Goal: Information Seeking & Learning: Find specific page/section

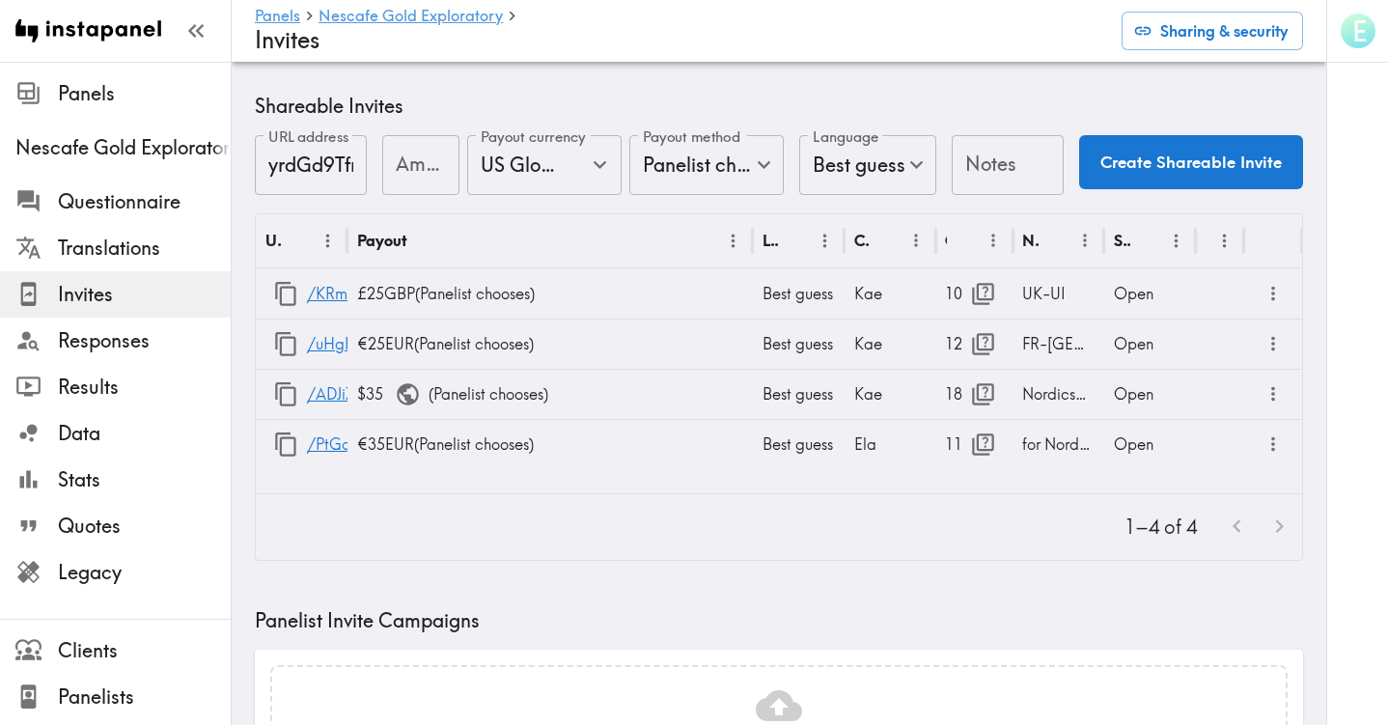
scroll to position [509, 0]
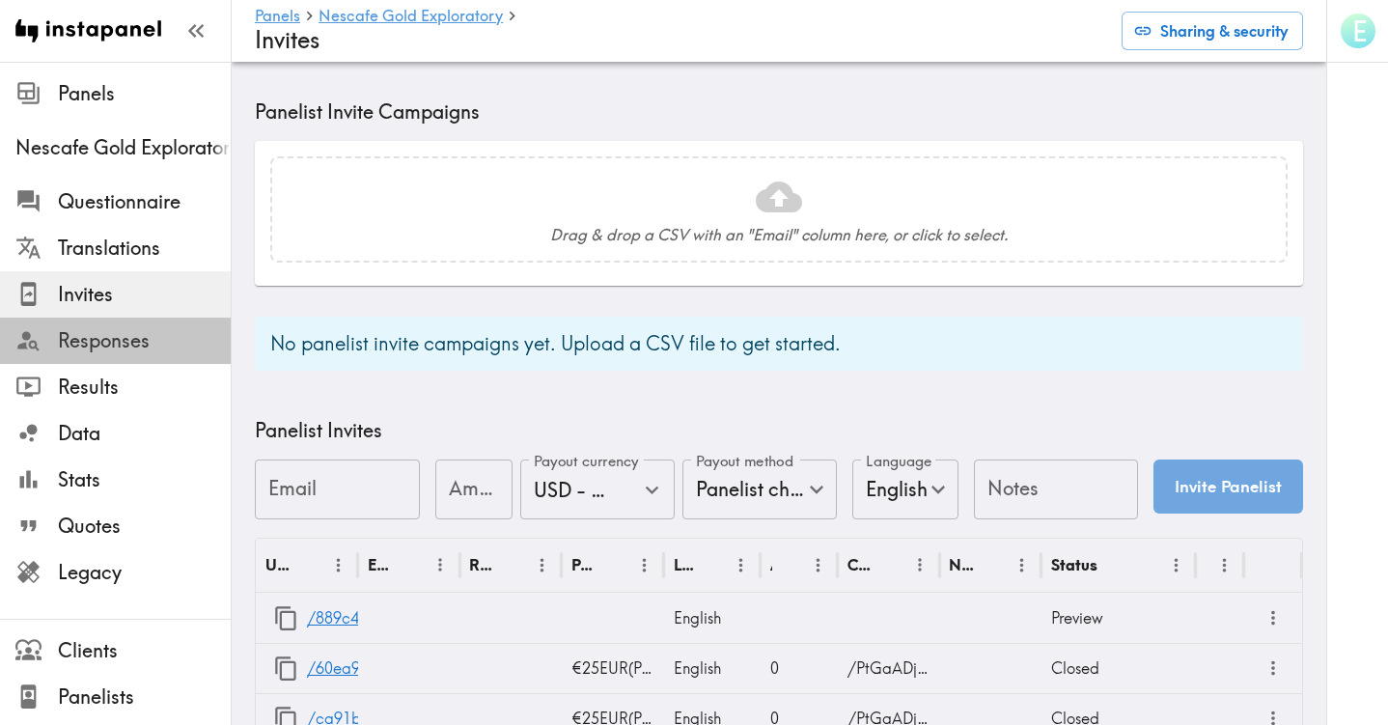
click at [140, 343] on span "Responses" at bounding box center [144, 340] width 173 height 27
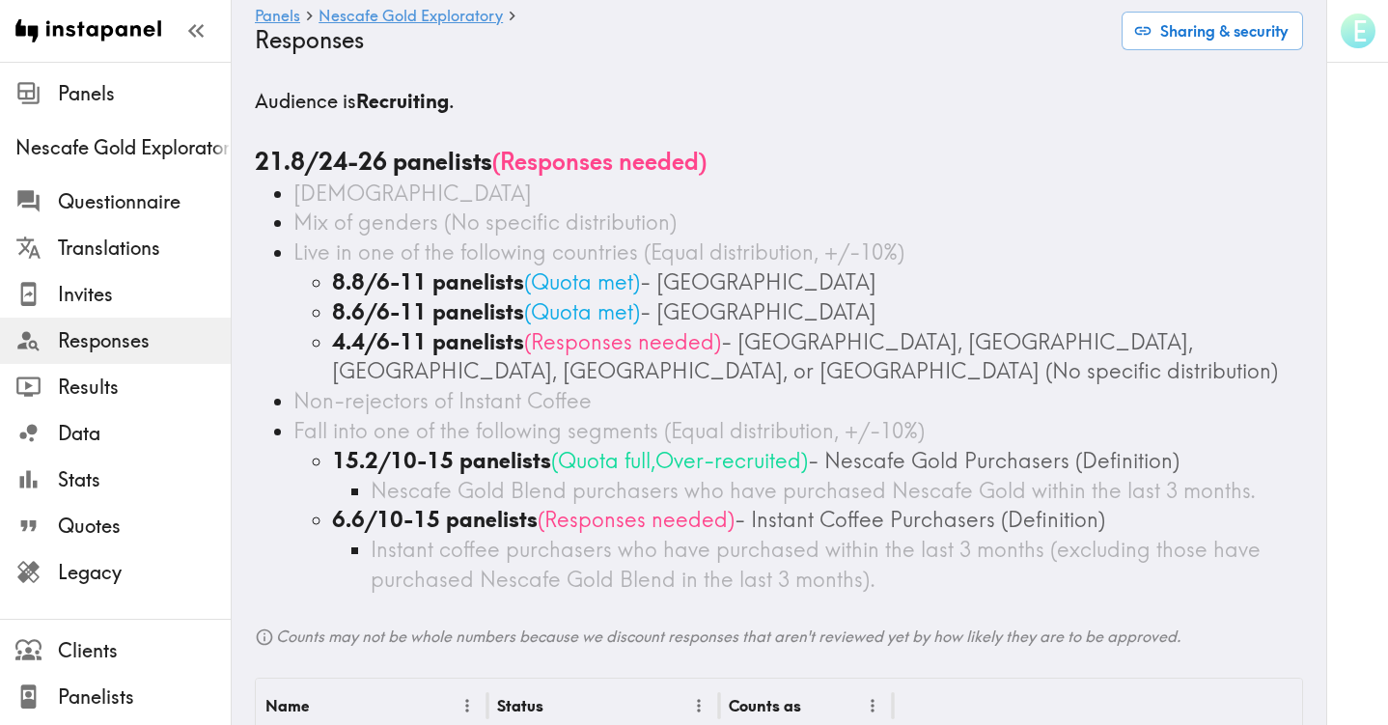
scroll to position [6, 0]
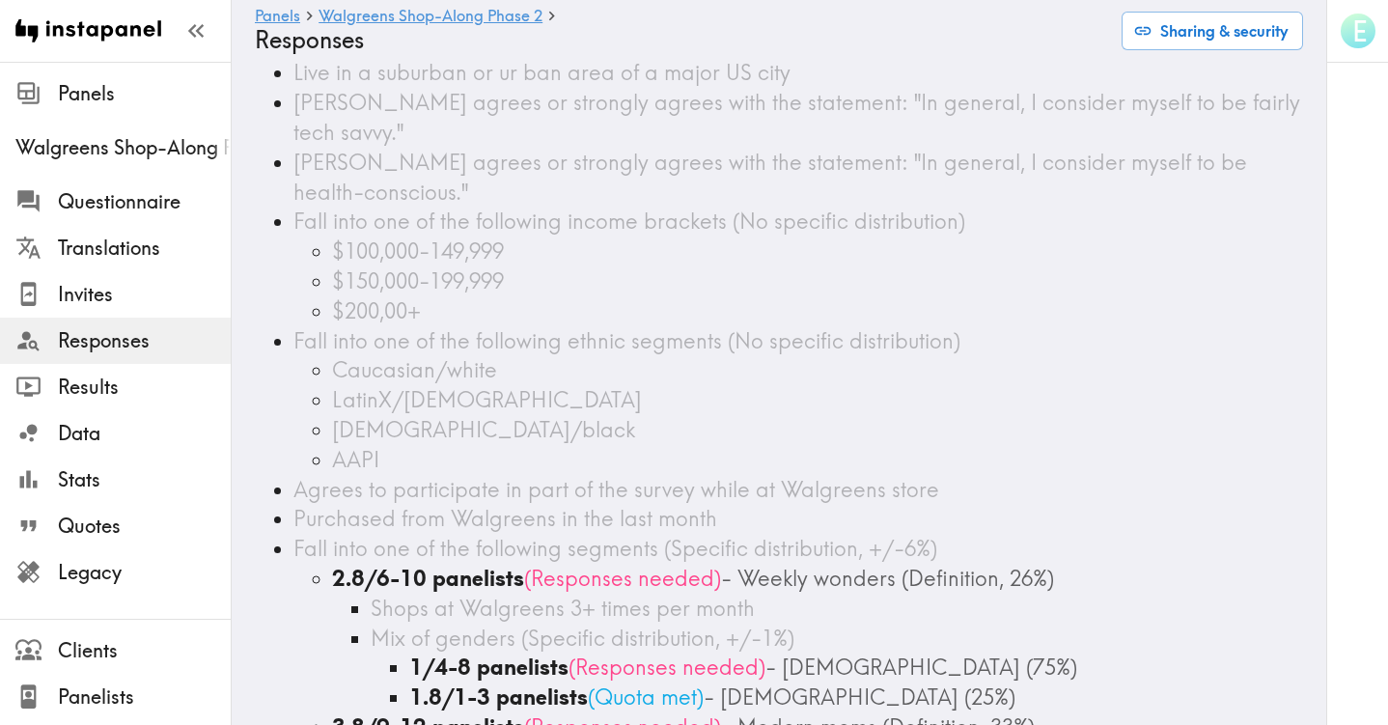
scroll to position [540, 0]
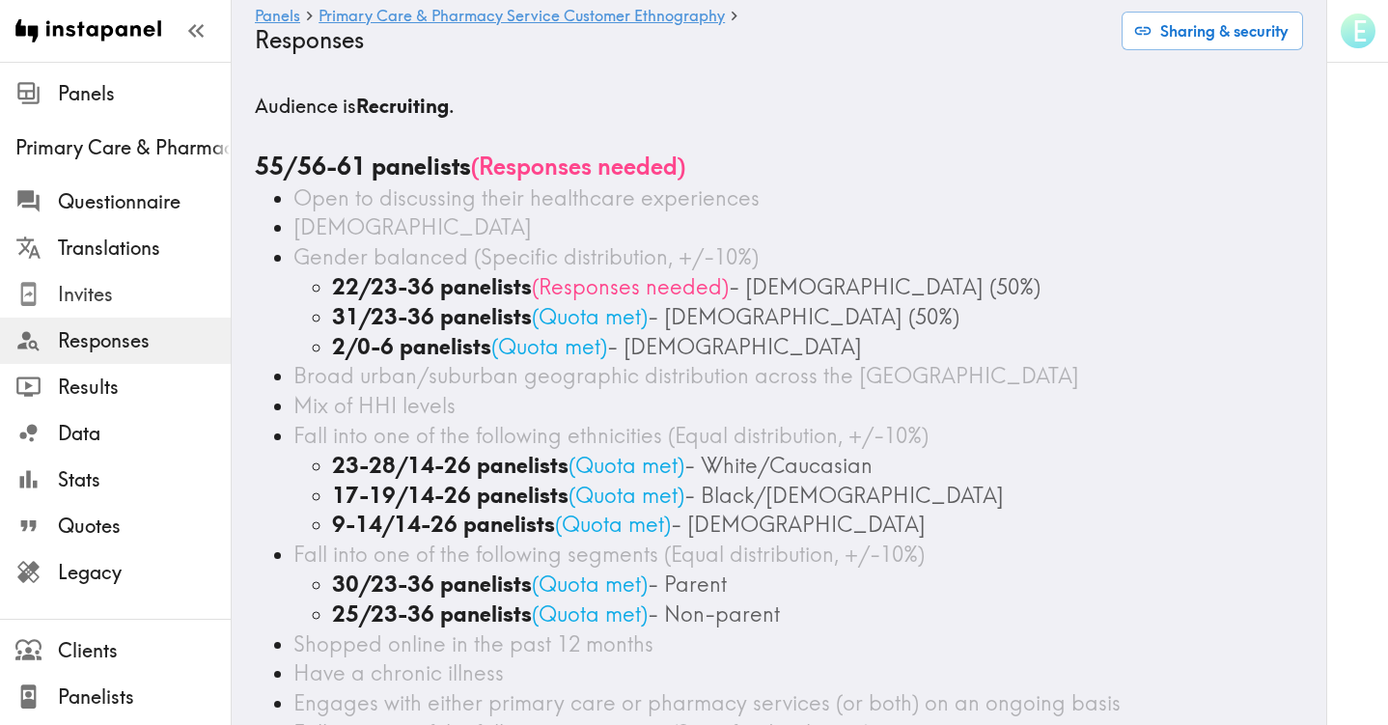
click at [102, 298] on span "Invites" at bounding box center [144, 294] width 173 height 27
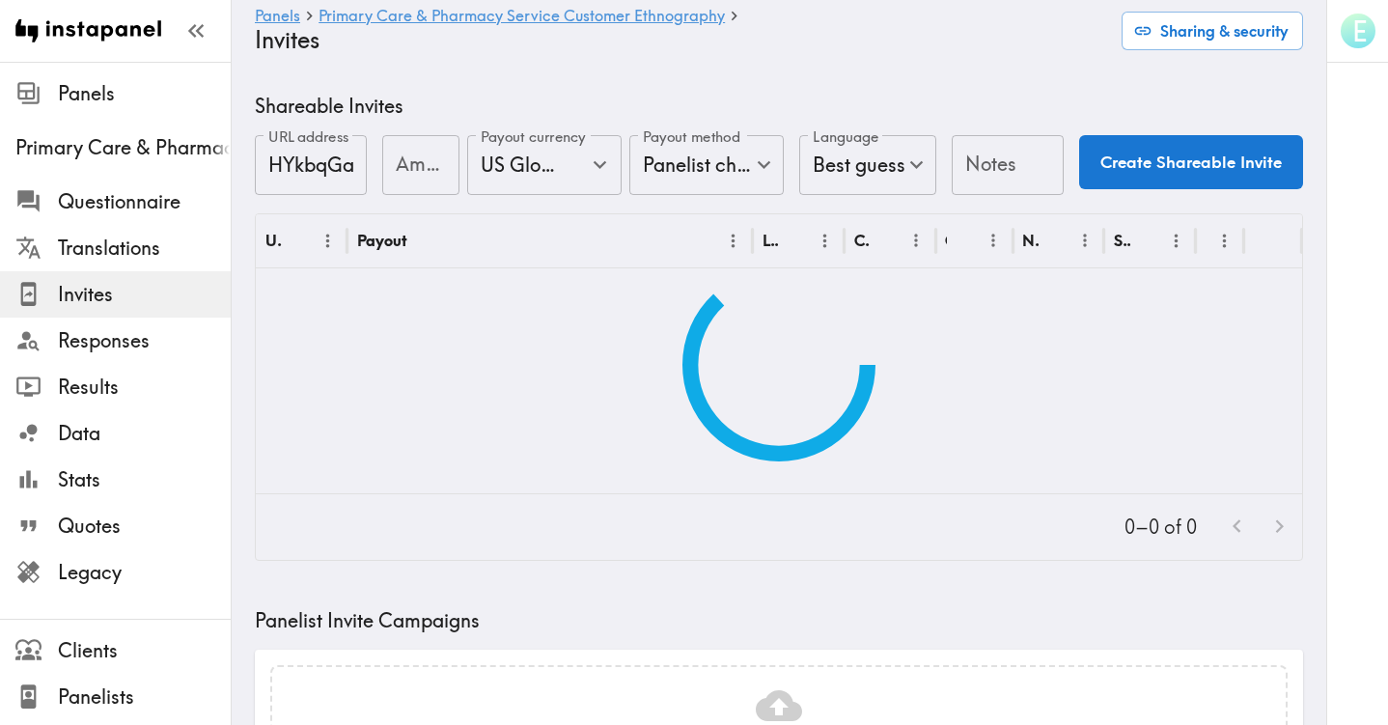
scroll to position [3, 0]
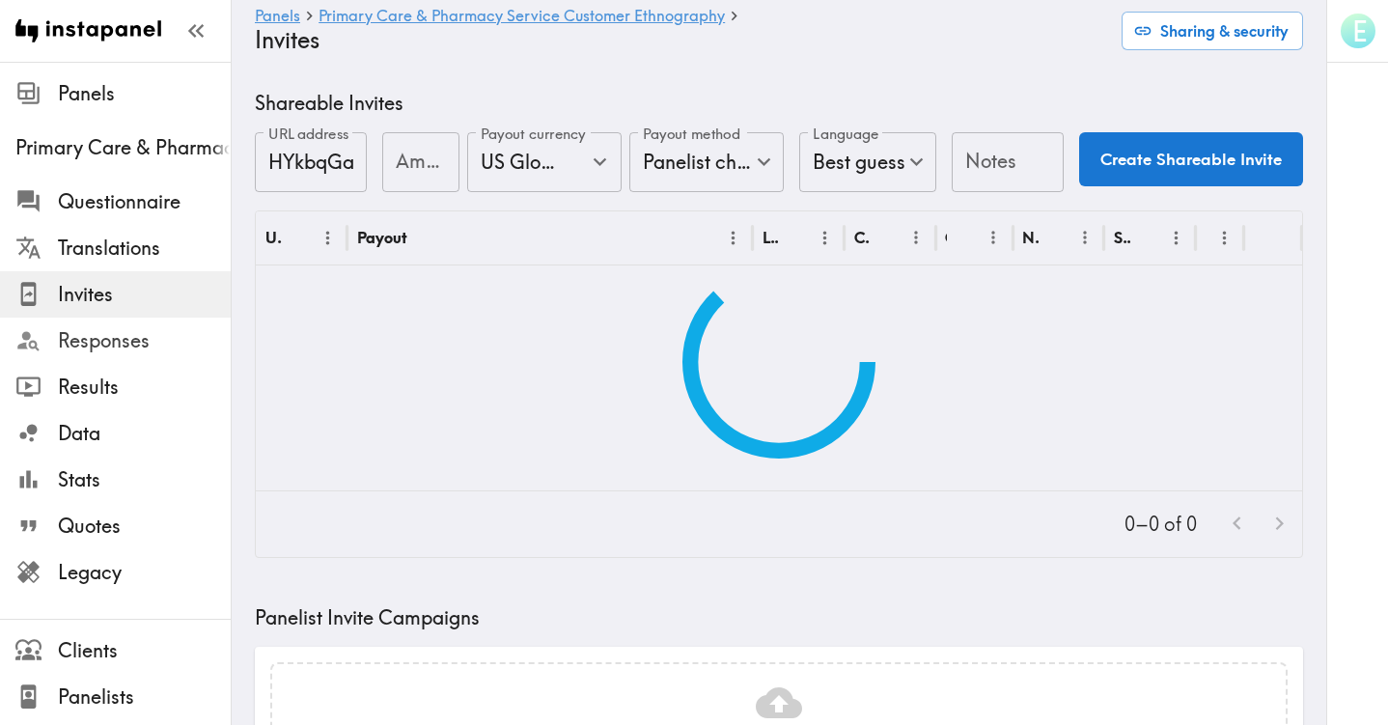
click at [139, 337] on span "Responses" at bounding box center [144, 340] width 173 height 27
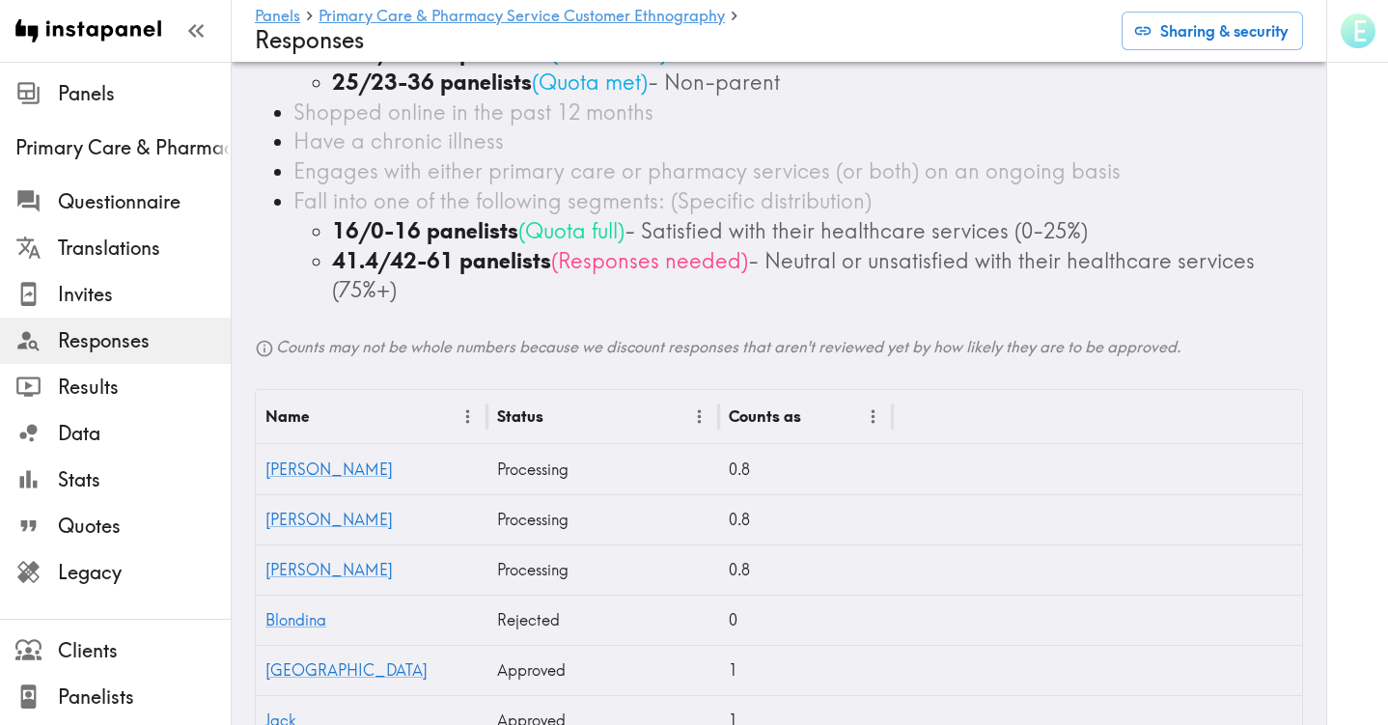
scroll to position [535, 0]
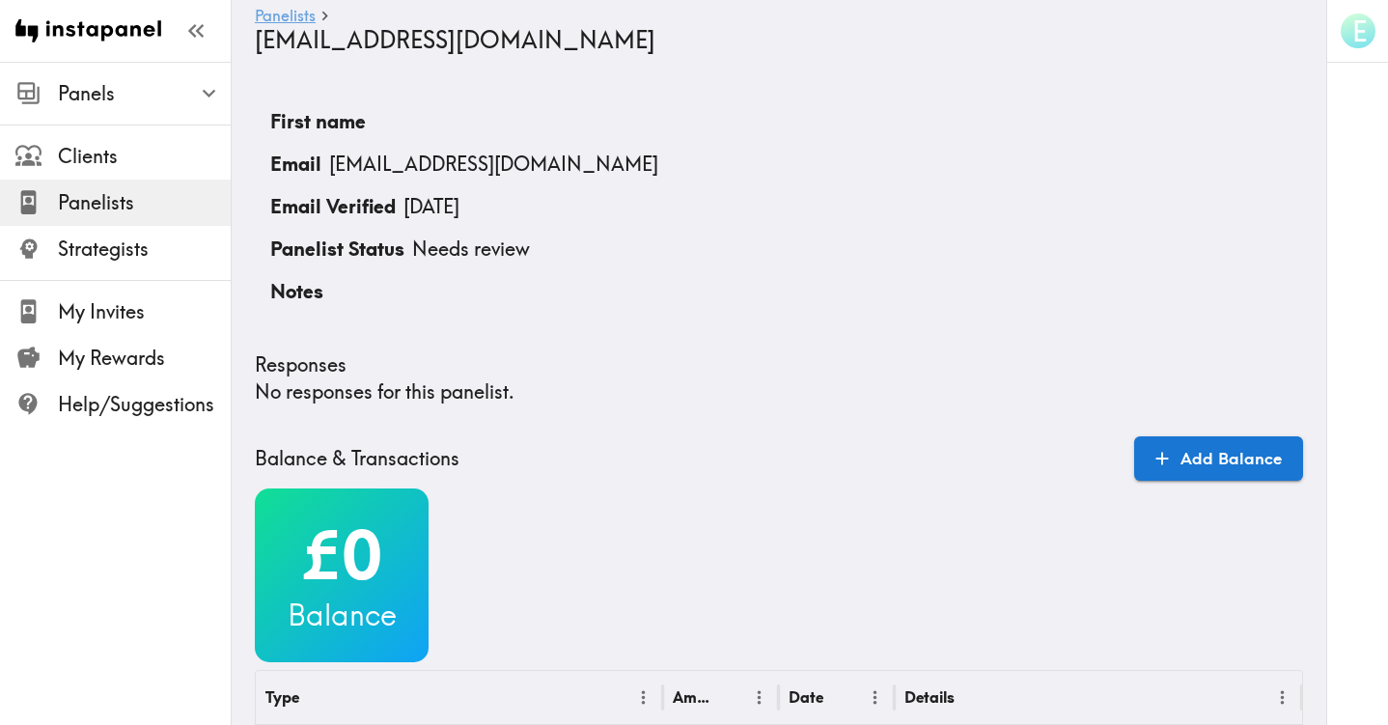
click at [292, 17] on link "Panelists" at bounding box center [285, 17] width 61 height 18
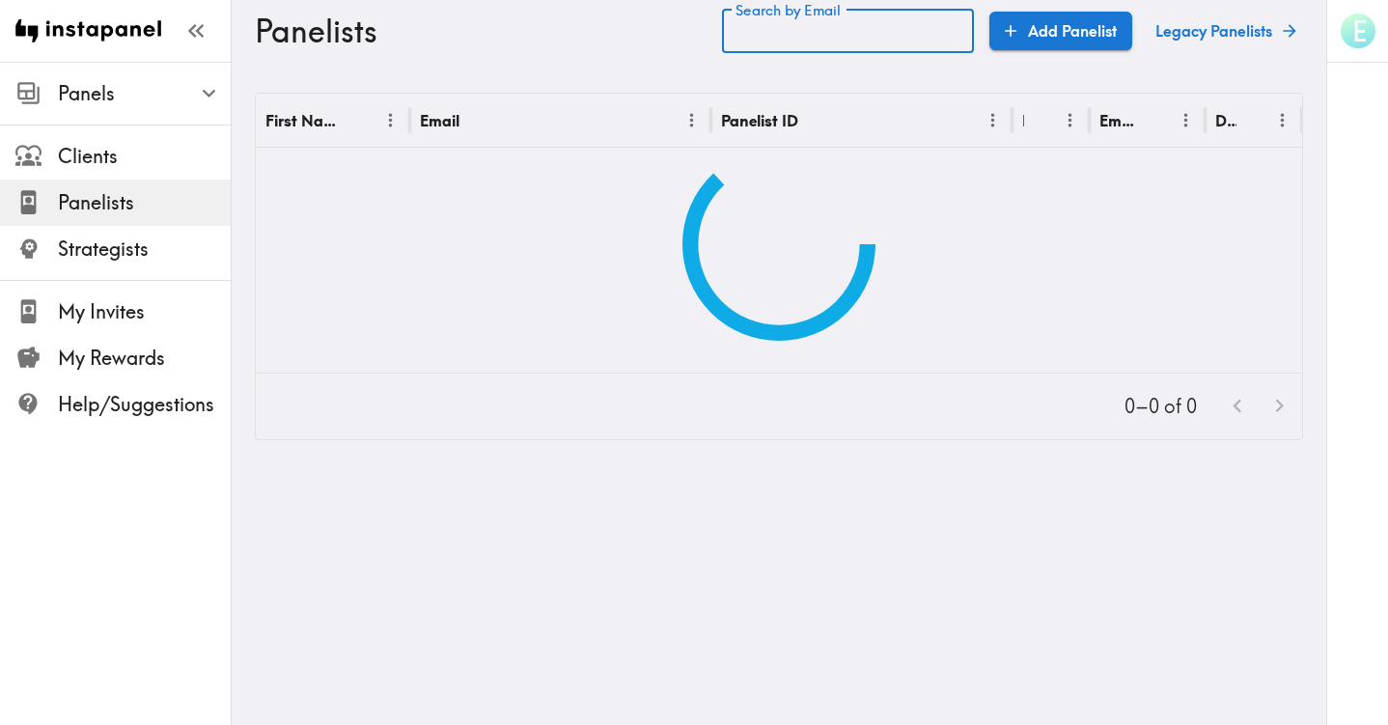
click at [798, 38] on input "Search by Email" at bounding box center [848, 31] width 252 height 44
paste input "text"
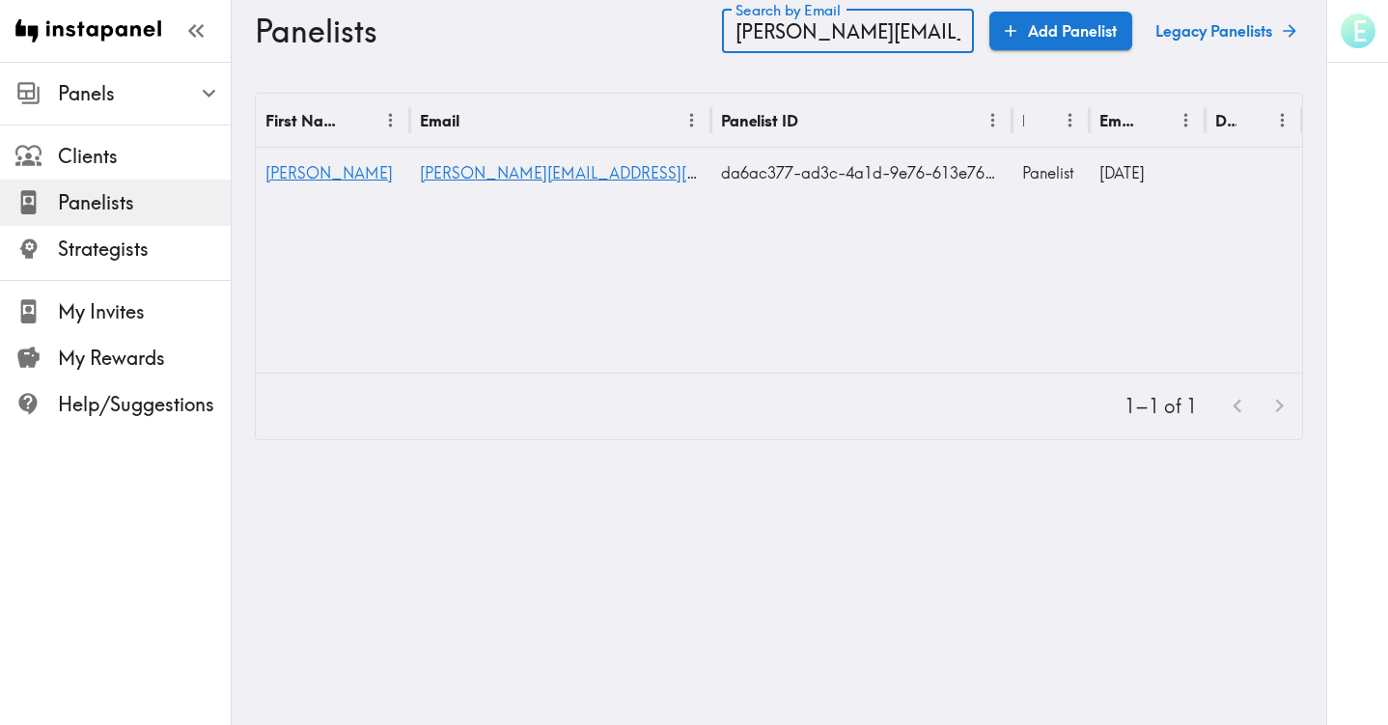
type input "rachel.h.mcmullen@gmail.com"
click at [313, 177] on span "Rachel" at bounding box center [328, 172] width 127 height 19
